Goal: Communication & Community: Answer question/provide support

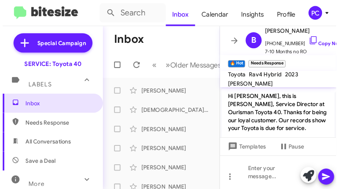
scroll to position [236, 0]
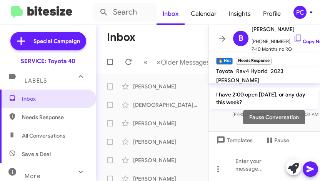
click at [246, 124] on mat-tooltip-component "Pause Conversation" at bounding box center [274, 117] width 80 height 32
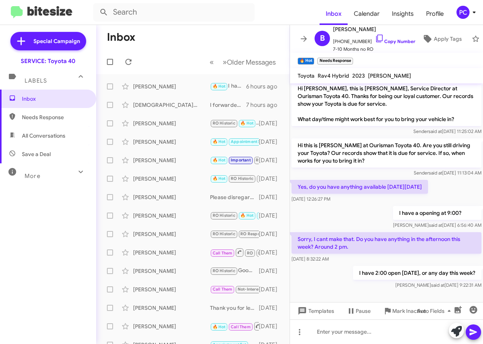
scroll to position [3, 0]
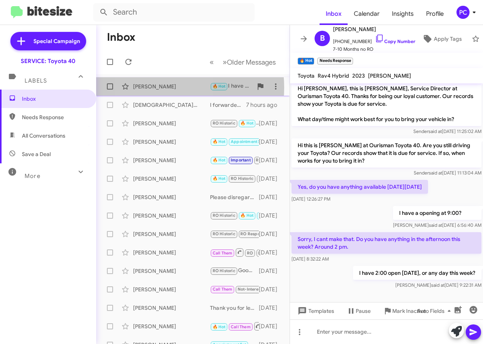
click at [151, 88] on div "[PERSON_NAME]" at bounding box center [171, 87] width 77 height 8
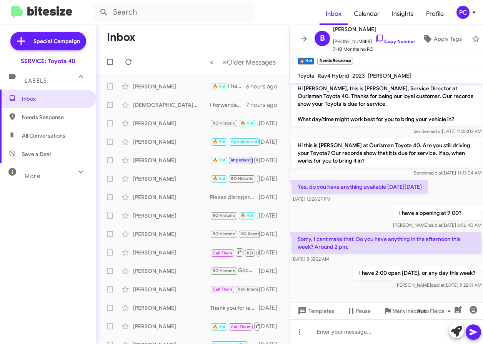
click at [165, 51] on mat-toolbar-row "« Previous » Next Older Messages" at bounding box center [193, 62] width 194 height 25
click at [130, 64] on icon at bounding box center [128, 62] width 6 height 6
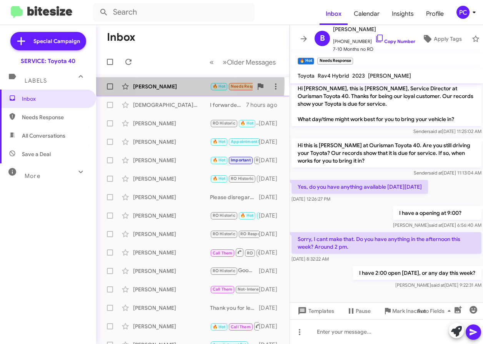
click at [162, 84] on div "[PERSON_NAME]" at bounding box center [171, 87] width 77 height 8
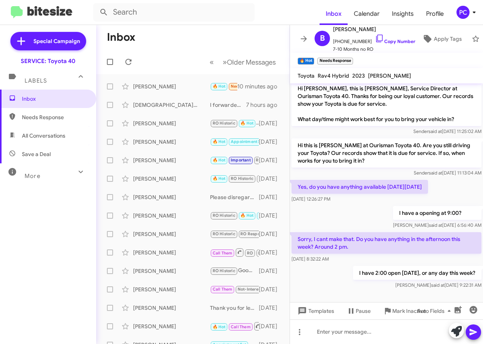
scroll to position [0, 0]
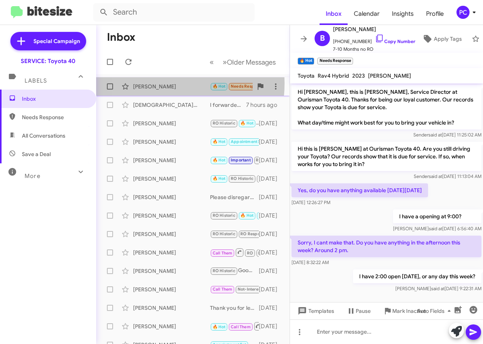
click at [149, 83] on div "[PERSON_NAME]" at bounding box center [171, 87] width 77 height 8
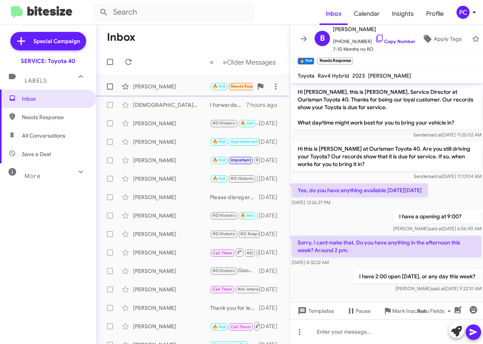
click at [157, 83] on div "[PERSON_NAME]" at bounding box center [171, 87] width 77 height 8
click at [36, 115] on span "Needs Response" at bounding box center [54, 117] width 65 height 8
type input "in:needs-response"
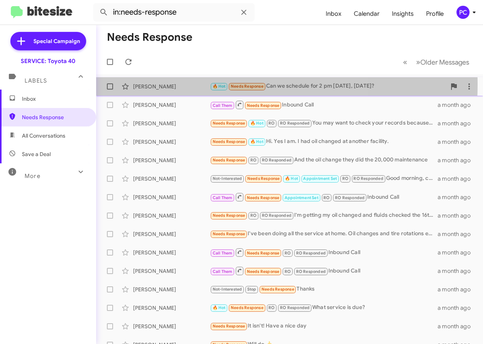
click at [179, 85] on div "[PERSON_NAME]" at bounding box center [171, 87] width 77 height 8
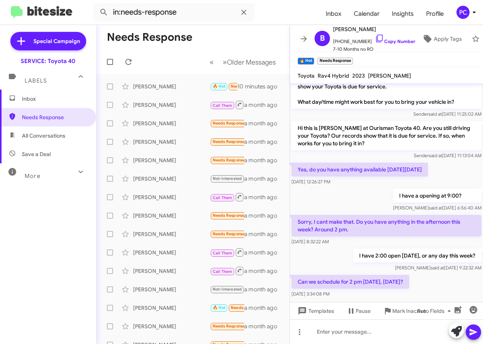
scroll to position [32, 0]
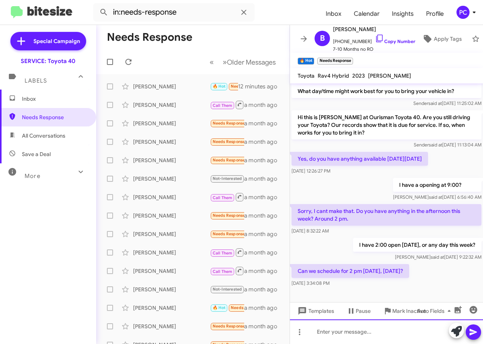
click at [312, 181] on div at bounding box center [386, 332] width 193 height 25
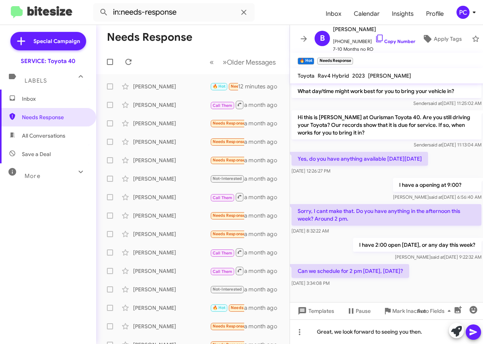
click at [320, 181] on icon at bounding box center [473, 332] width 9 height 9
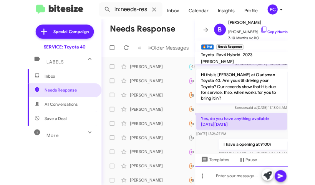
scroll to position [83, 0]
